Goal: Task Accomplishment & Management: Complete application form

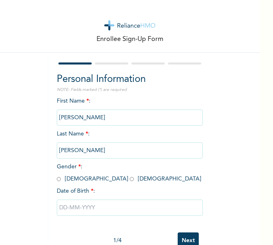
click at [57, 180] on input "radio" at bounding box center [59, 179] width 4 height 8
radio input "true"
click at [80, 208] on input "text" at bounding box center [130, 208] width 146 height 16
select select "8"
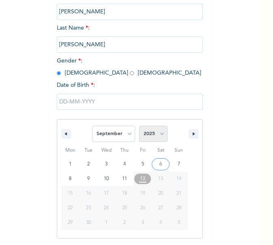
click at [158, 130] on select "2025 2024 2023 2022 2021 2020 2019 2018 2017 2016 2015 2014 2013 2012 2011 2010…" at bounding box center [153, 134] width 28 height 16
select select "1978"
click at [139, 126] on select "2025 2024 2023 2022 2021 2020 2019 2018 2017 2016 2015 2014 2013 2012 2011 2010…" at bounding box center [153, 134] width 28 height 16
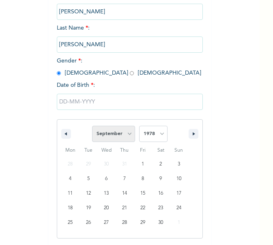
click at [121, 134] on select "January February March April May June July August September October November De…" at bounding box center [113, 134] width 43 height 16
select select "1"
click at [92, 126] on select "January February March April May June July August September October November De…" at bounding box center [113, 134] width 43 height 16
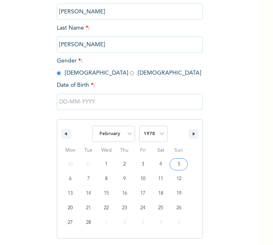
type input "[DATE]"
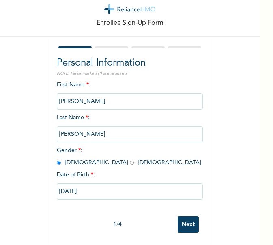
click at [186, 220] on input "Next" at bounding box center [188, 224] width 21 height 17
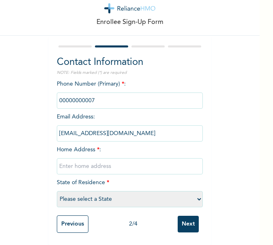
click at [90, 168] on input "text" at bounding box center [130, 166] width 146 height 16
paste input "No 6, [PERSON_NAME], [PERSON_NAME], Ogun state"
type input "No 6, [PERSON_NAME], [PERSON_NAME], Ogun state"
select select "28"
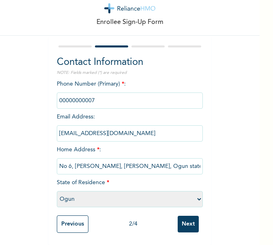
click at [178, 217] on input "Next" at bounding box center [188, 224] width 21 height 17
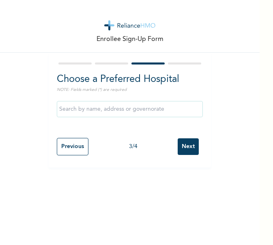
scroll to position [0, 0]
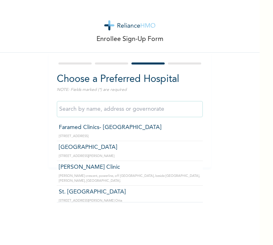
click at [127, 115] on input "text" at bounding box center [130, 109] width 146 height 16
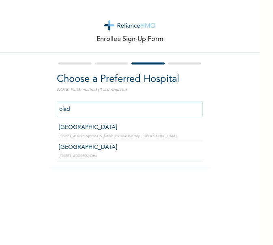
type input "[GEOGRAPHIC_DATA]"
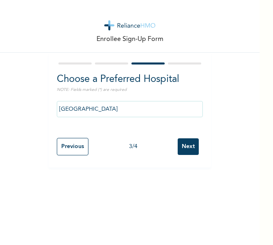
click at [185, 142] on input "Next" at bounding box center [188, 146] width 21 height 17
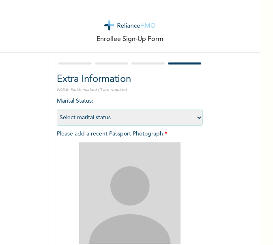
click at [134, 119] on select "Select marital status [DEMOGRAPHIC_DATA] Married [DEMOGRAPHIC_DATA] Widow/[DEMO…" at bounding box center [130, 118] width 146 height 16
select select "1"
click at [57, 110] on select "Select marital status [DEMOGRAPHIC_DATA] Married [DEMOGRAPHIC_DATA] Widow/[DEMO…" at bounding box center [130, 118] width 146 height 16
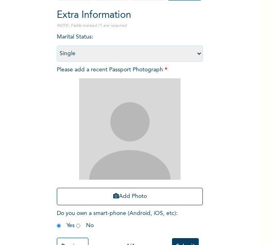
scroll to position [70, 0]
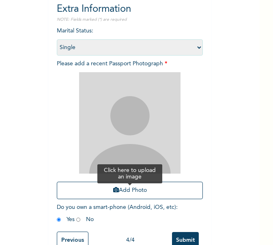
click at [123, 198] on button "Add Photo" at bounding box center [130, 190] width 146 height 17
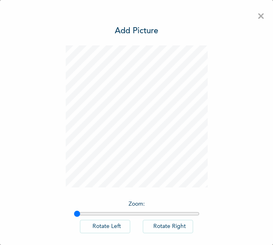
scroll to position [38, 0]
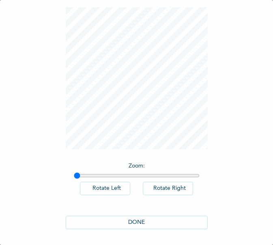
click at [144, 220] on button "DONE" at bounding box center [137, 222] width 142 height 13
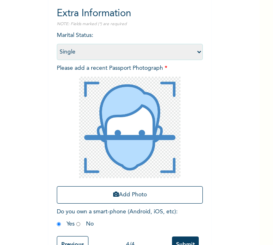
scroll to position [93, 0]
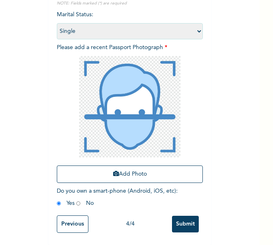
click at [182, 227] on div "Previous 4 / 4 Submit" at bounding box center [130, 225] width 146 height 26
click at [175, 219] on input "Submit" at bounding box center [185, 224] width 27 height 17
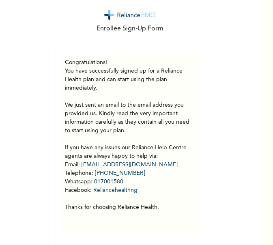
scroll to position [0, 0]
